Goal: Task Accomplishment & Management: Manage account settings

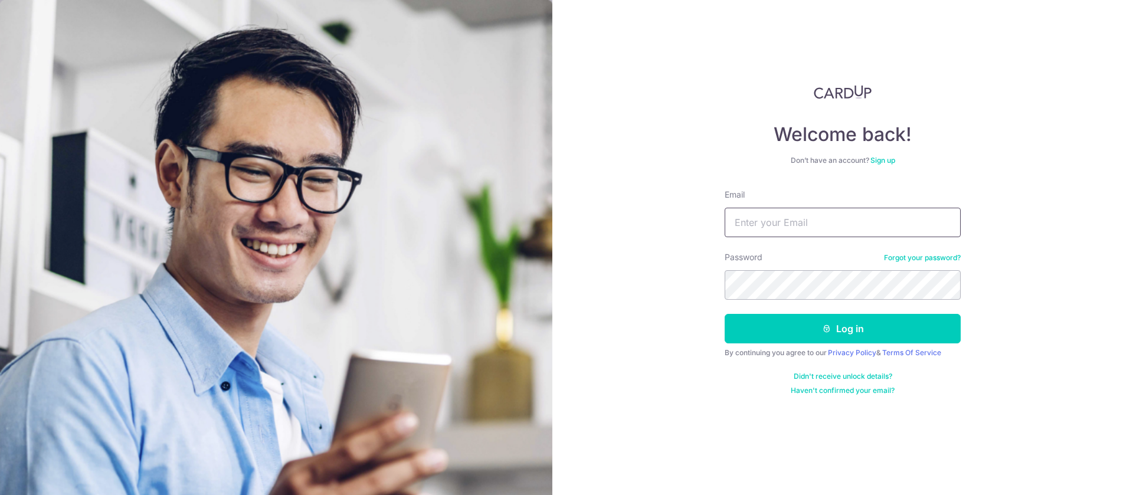
drag, startPoint x: 778, startPoint y: 228, endPoint x: 782, endPoint y: 223, distance: 6.7
click at [755, 223] on input "Email" at bounding box center [843, 223] width 236 height 30
click at [755, 223] on input "benami_chiam89" at bounding box center [843, 223] width 236 height 30
type input "[EMAIL_ADDRESS][DOMAIN_NAME]"
click at [725, 314] on button "Log in" at bounding box center [843, 329] width 236 height 30
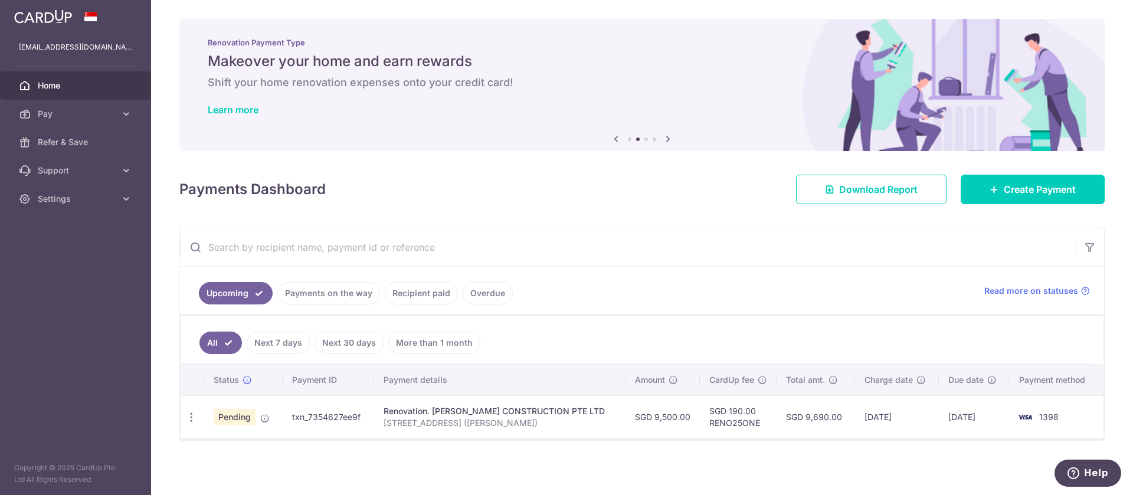
scroll to position [1, 0]
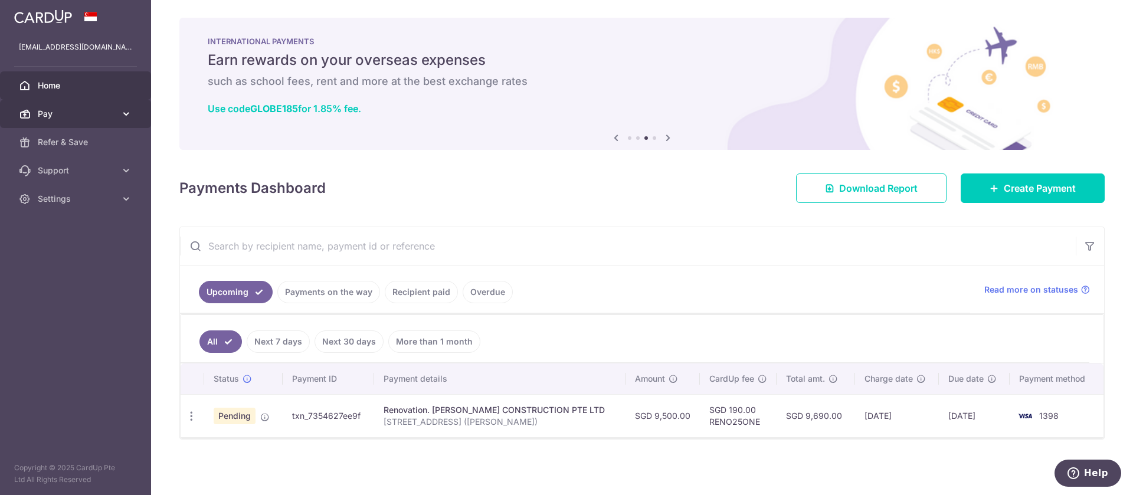
click at [127, 114] on icon at bounding box center [126, 114] width 12 height 12
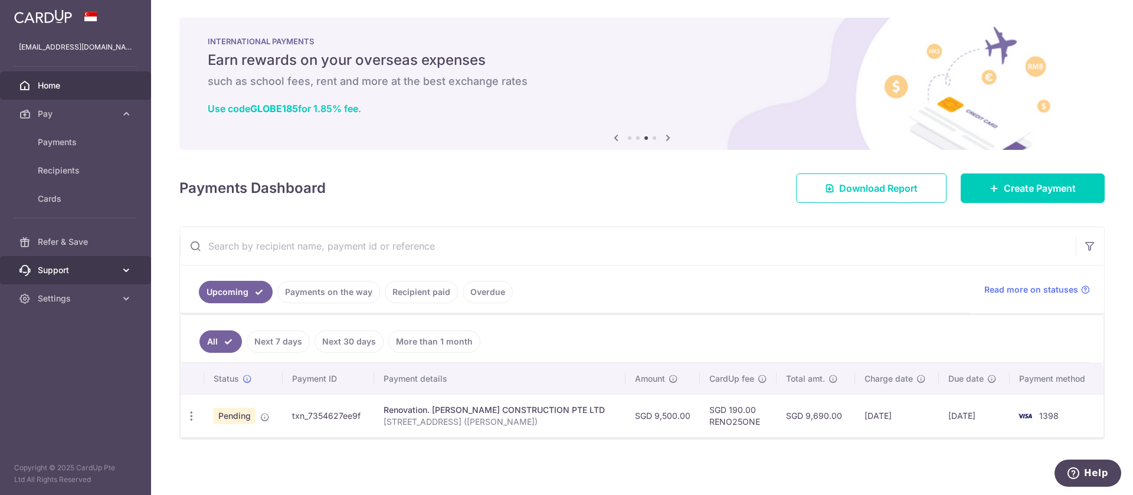
click at [125, 271] on icon at bounding box center [126, 270] width 12 height 12
click at [566, 199] on div "Payments Dashboard Download Report Create Payment" at bounding box center [641, 186] width 925 height 34
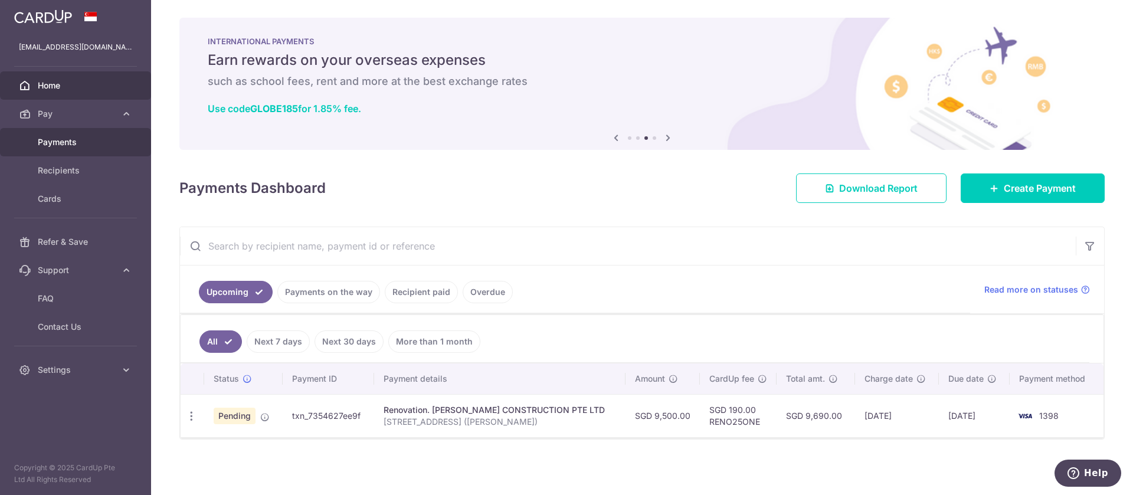
click at [70, 145] on span "Payments" at bounding box center [77, 142] width 78 height 12
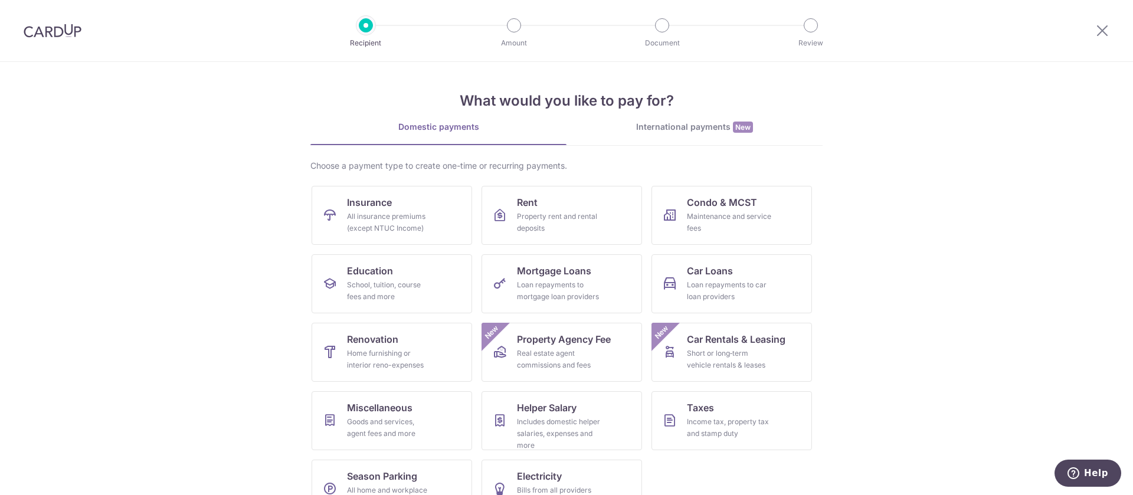
click at [53, 40] on div at bounding box center [52, 30] width 105 height 61
click at [55, 22] on div at bounding box center [52, 30] width 105 height 61
click at [67, 35] on img at bounding box center [53, 31] width 58 height 14
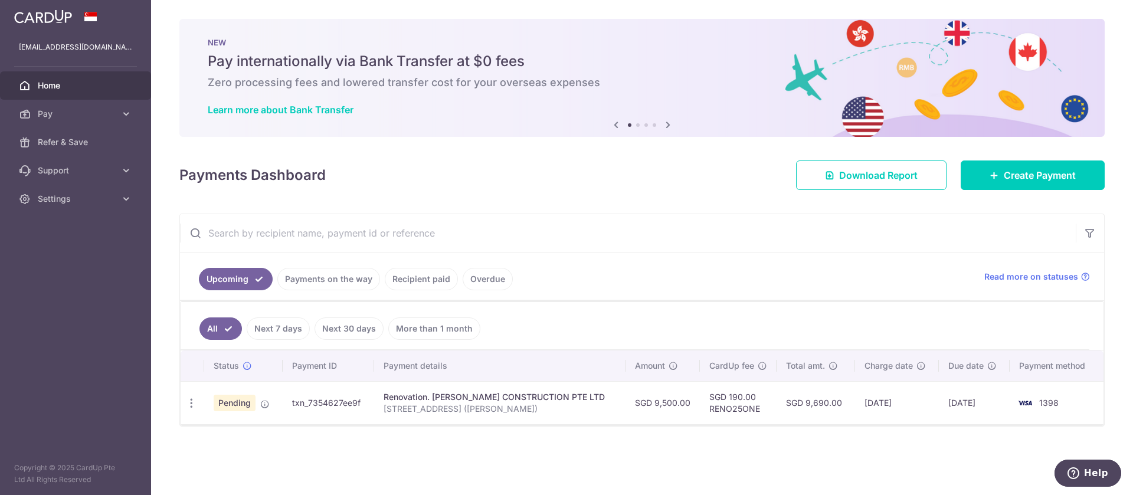
click at [423, 281] on link "Recipient paid" at bounding box center [421, 279] width 73 height 22
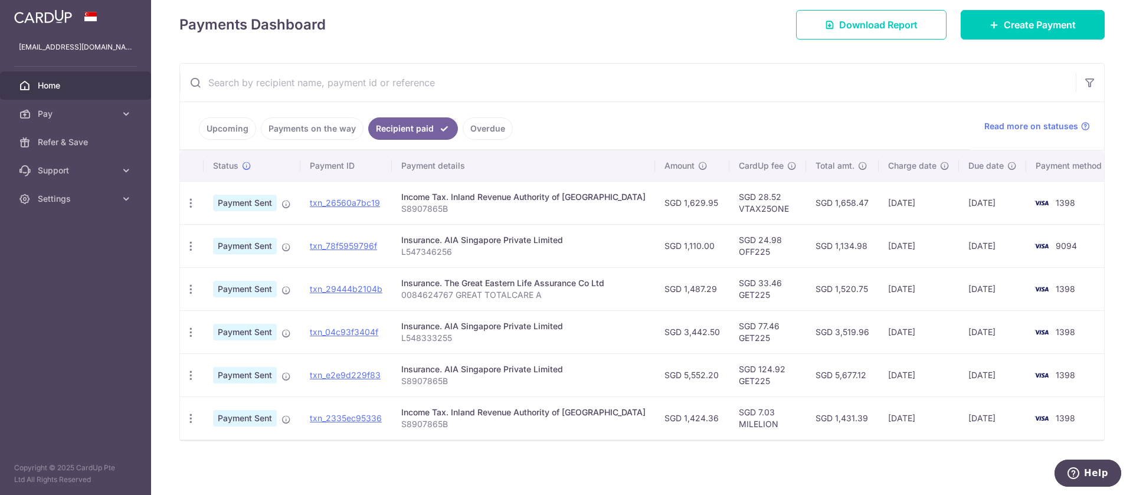
scroll to position [152, 0]
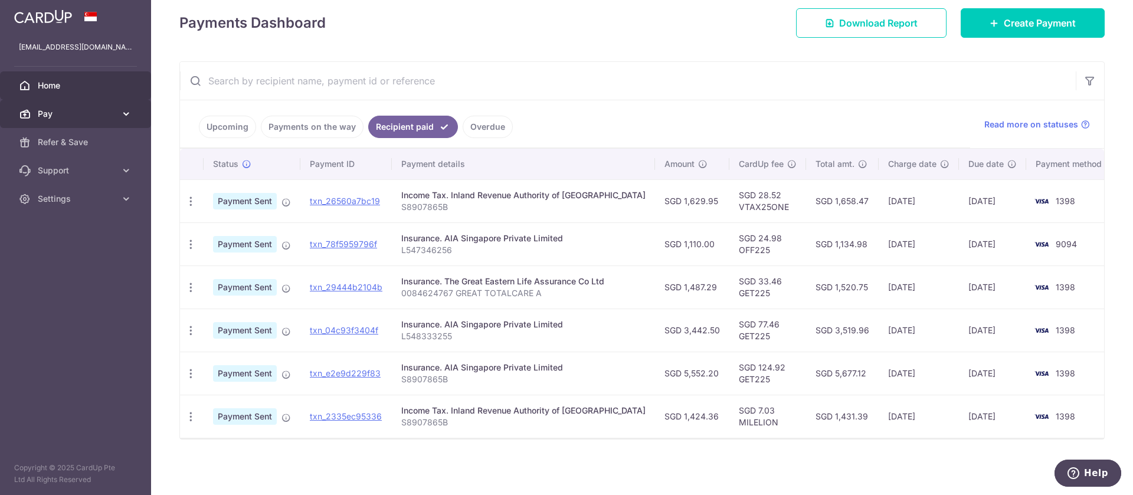
click at [112, 109] on span "Pay" at bounding box center [77, 114] width 78 height 12
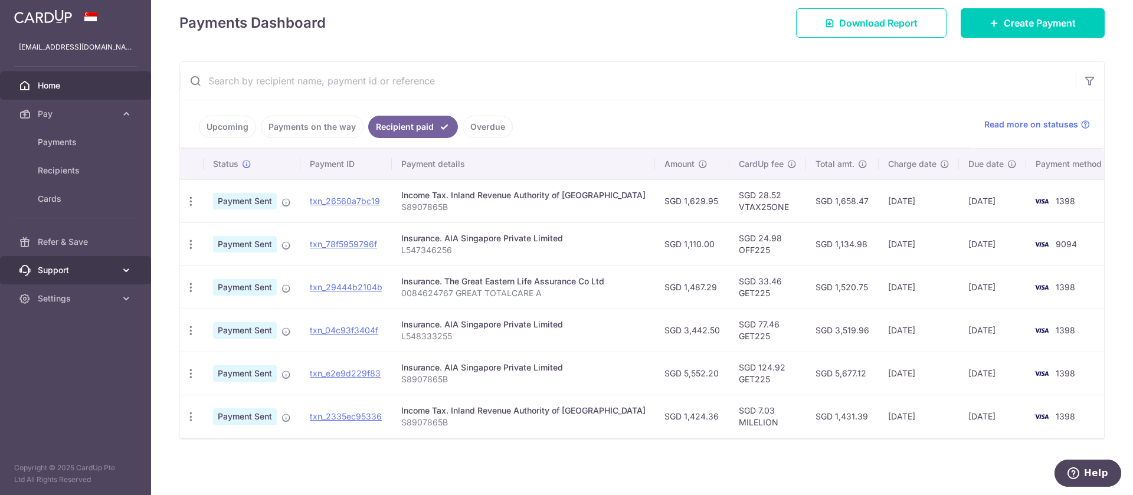
click at [125, 269] on icon at bounding box center [126, 270] width 12 height 12
click at [229, 124] on link "Upcoming" at bounding box center [227, 127] width 57 height 22
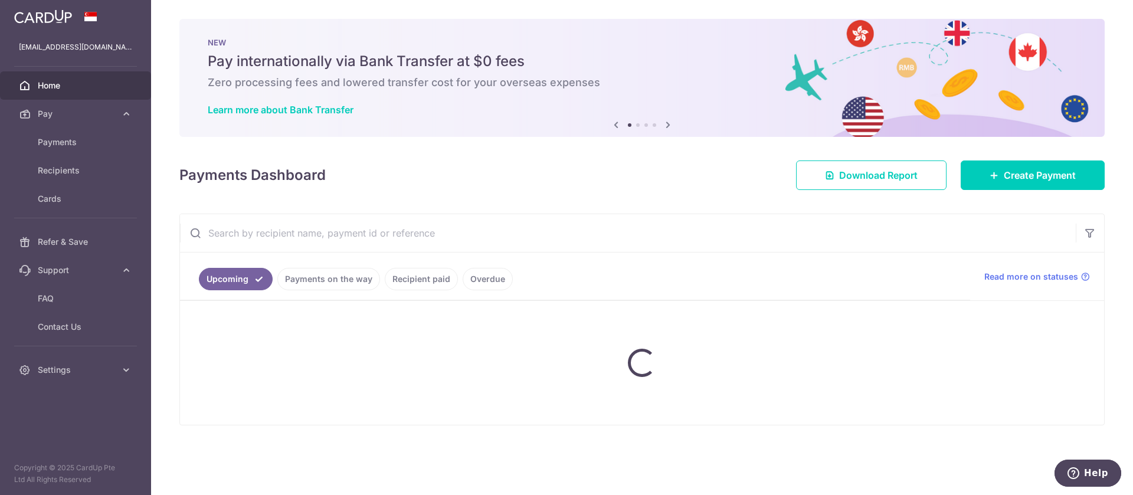
scroll to position [0, 0]
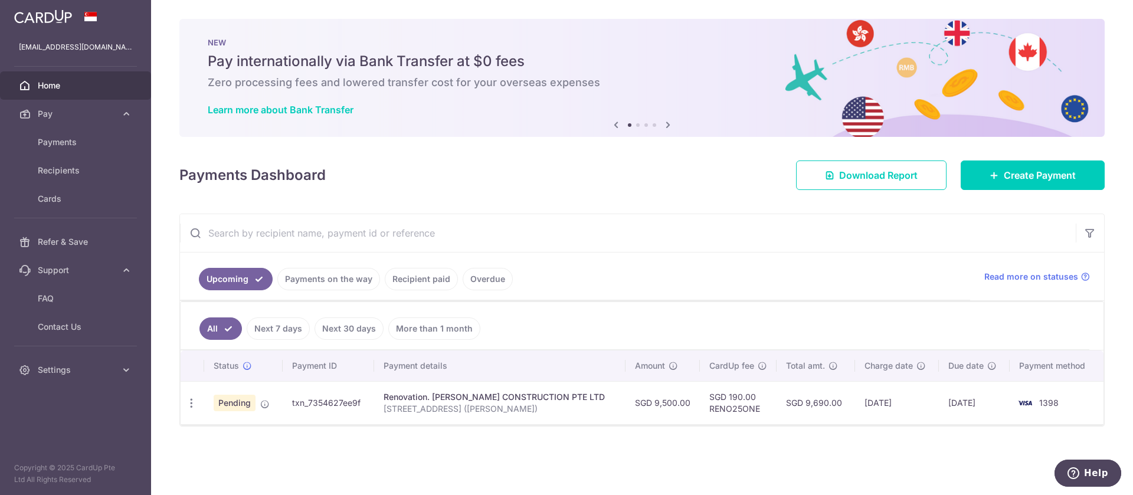
click at [335, 280] on link "Payments on the way" at bounding box center [328, 279] width 103 height 22
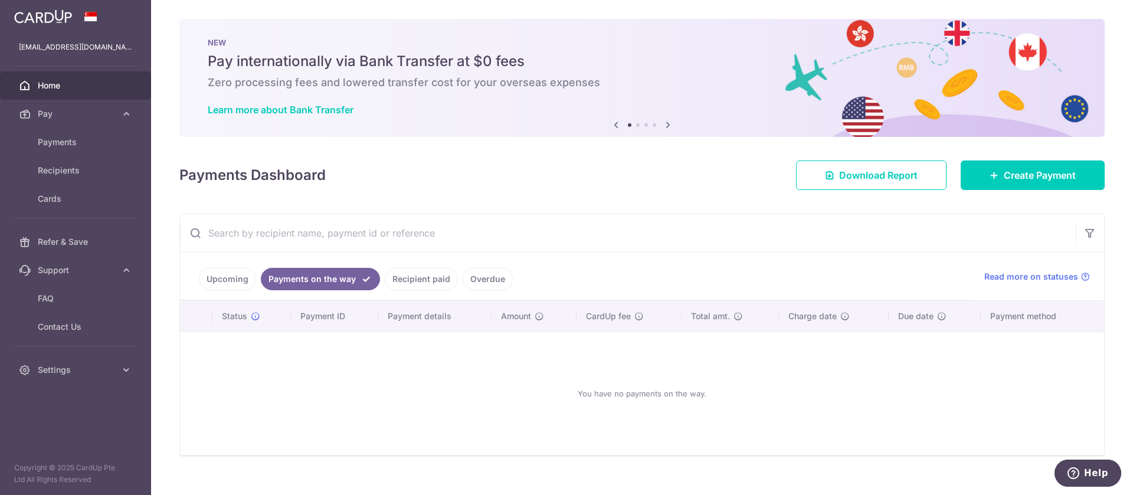
click at [231, 279] on link "Upcoming" at bounding box center [227, 279] width 57 height 22
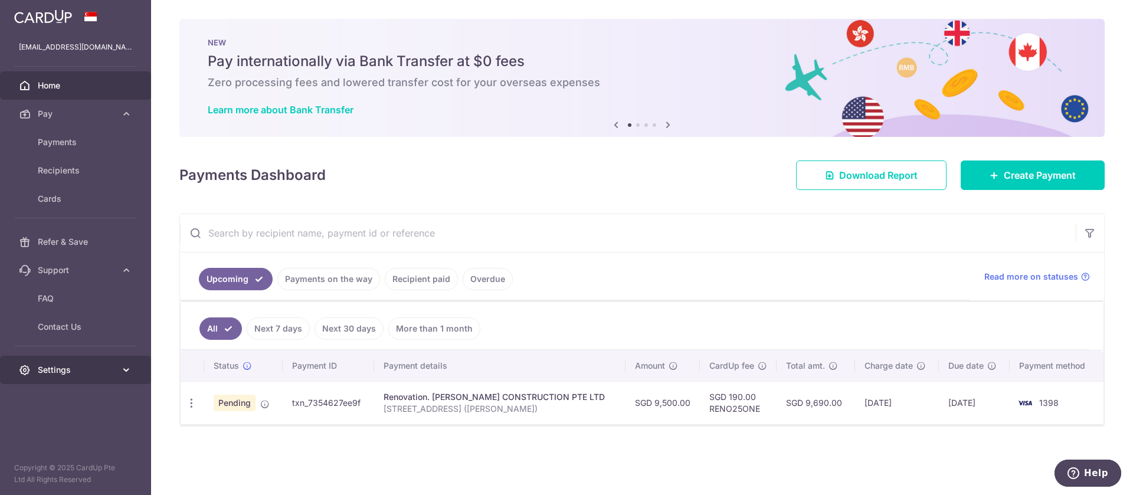
click at [128, 364] on icon at bounding box center [126, 370] width 12 height 12
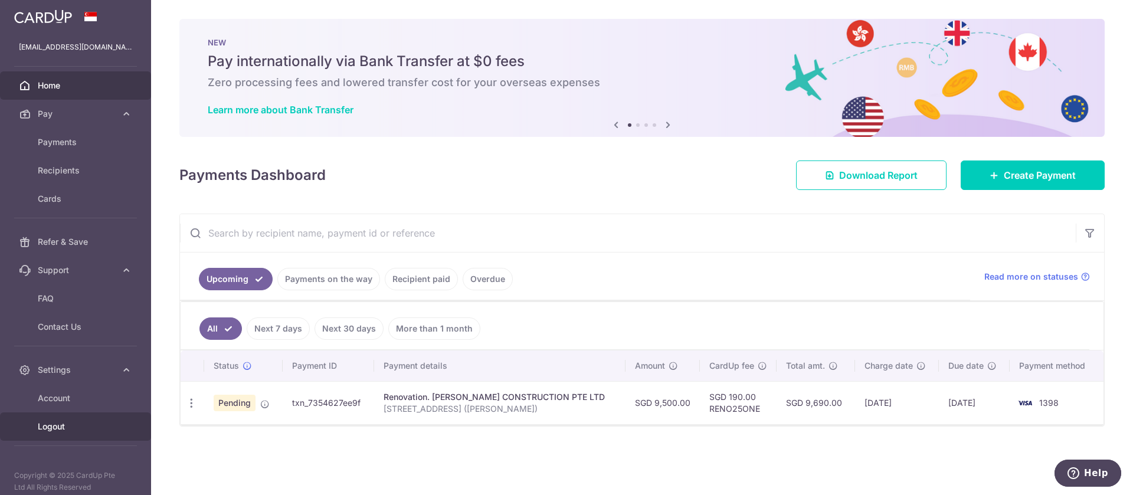
click at [56, 425] on span "Logout" at bounding box center [77, 427] width 78 height 12
